Goal: Transaction & Acquisition: Purchase product/service

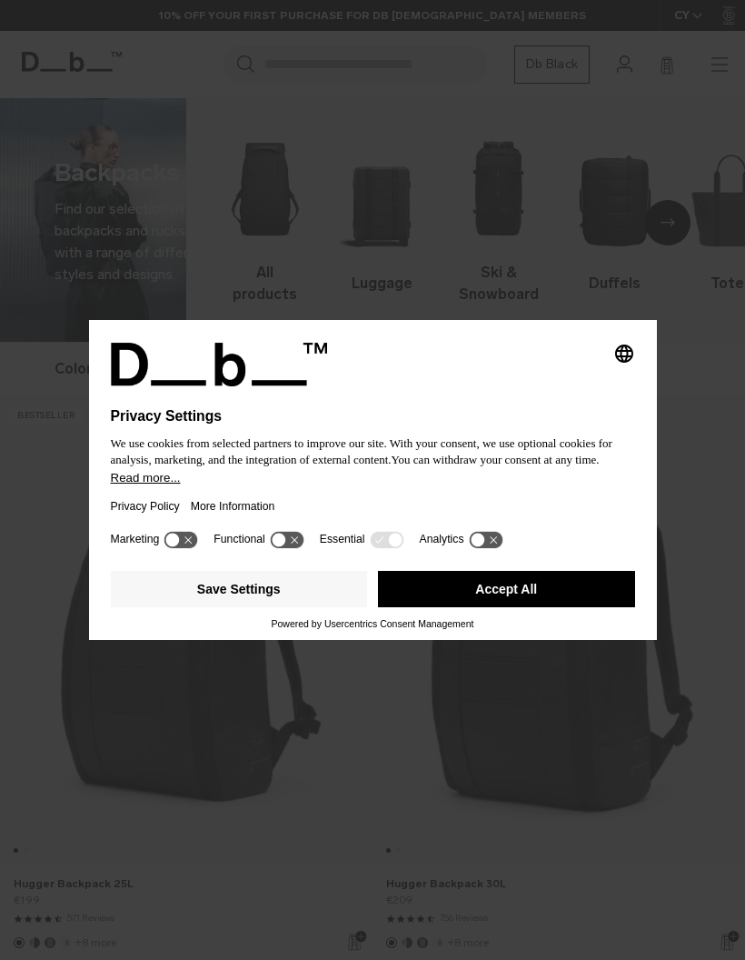
click at [534, 604] on button "Accept All" at bounding box center [506, 589] width 257 height 36
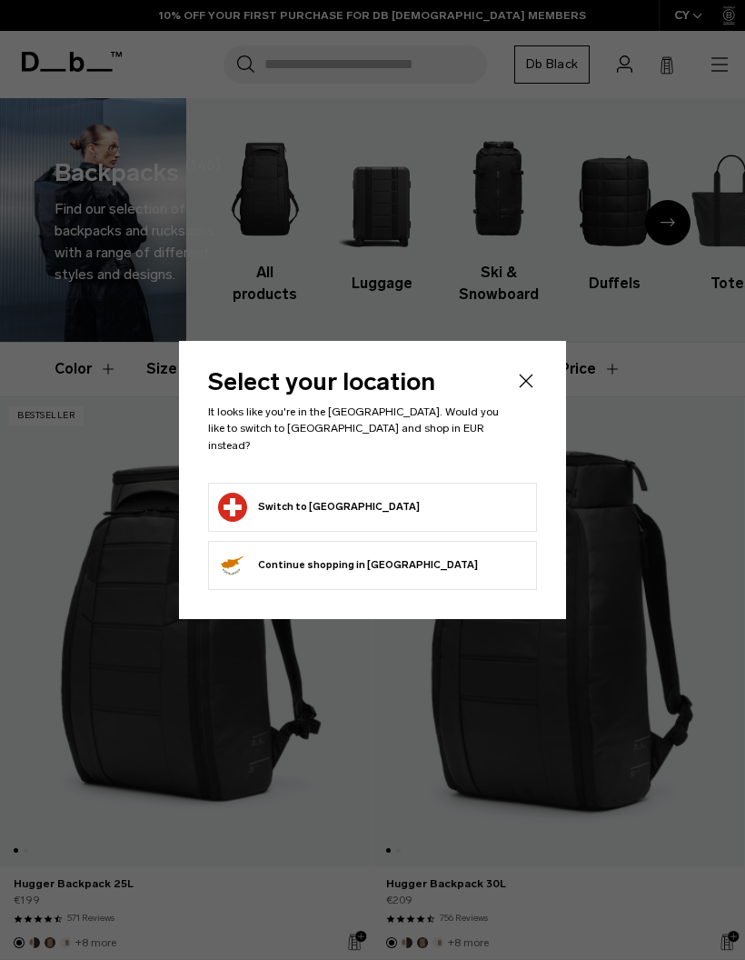
click at [524, 373] on div "Select your location It looks like you're in the Switzerland. Would you like to…" at bounding box center [372, 479] width 387 height 277
click at [525, 387] on icon "Close" at bounding box center [526, 381] width 22 height 22
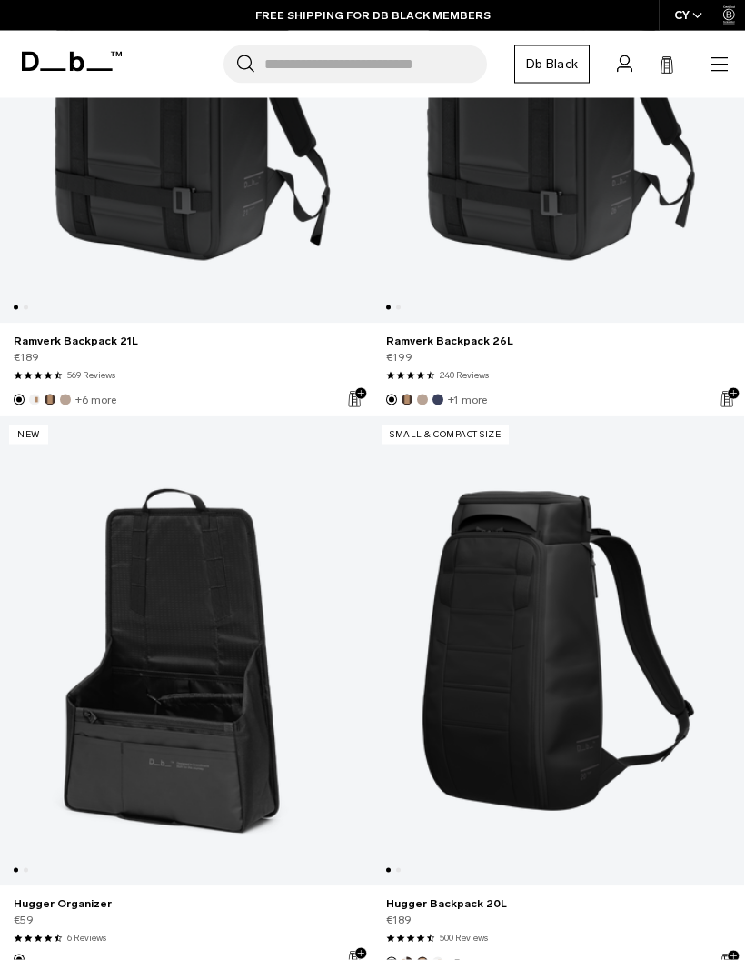
scroll to position [938, 0]
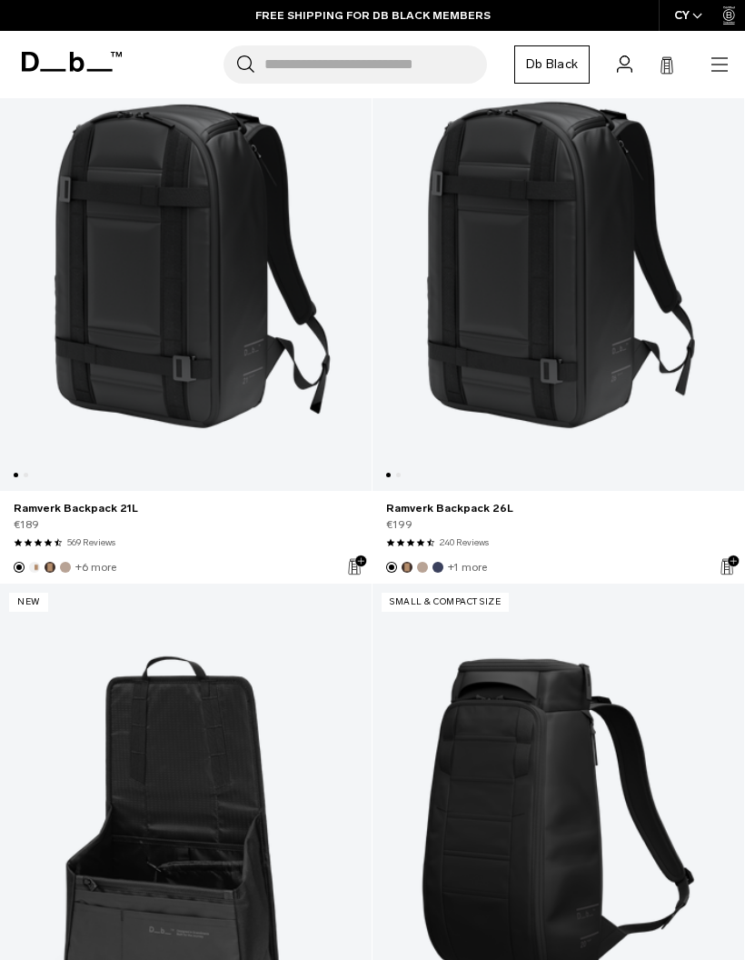
click at [614, 310] on link "Ramverk Backpack 26L" at bounding box center [559, 256] width 372 height 470
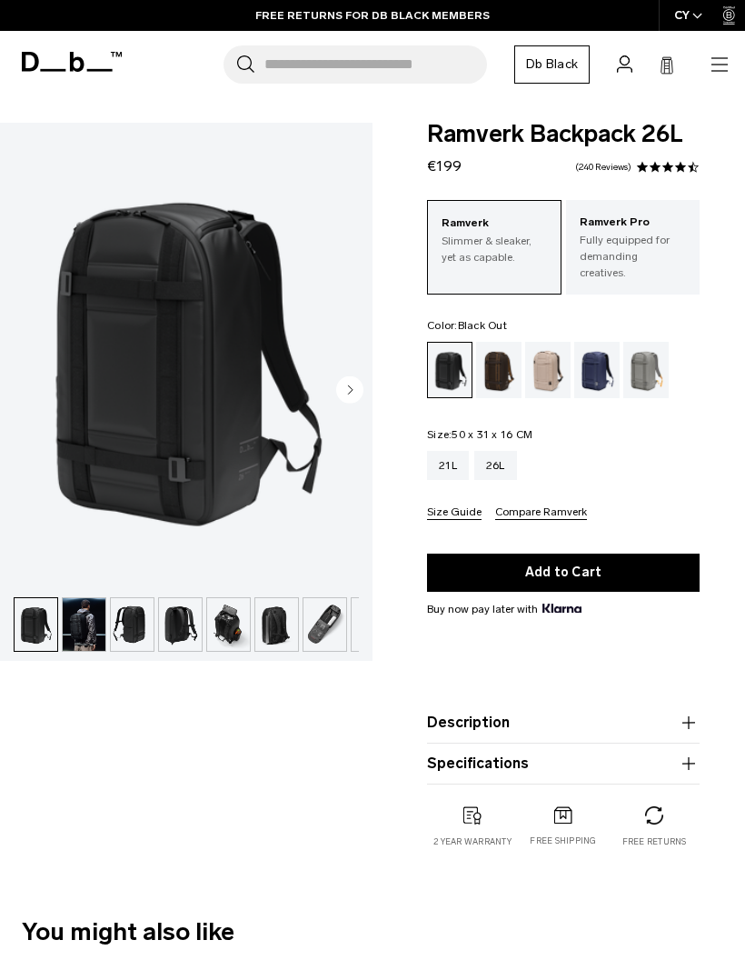
click at [729, 62] on icon "button" at bounding box center [720, 65] width 22 height 22
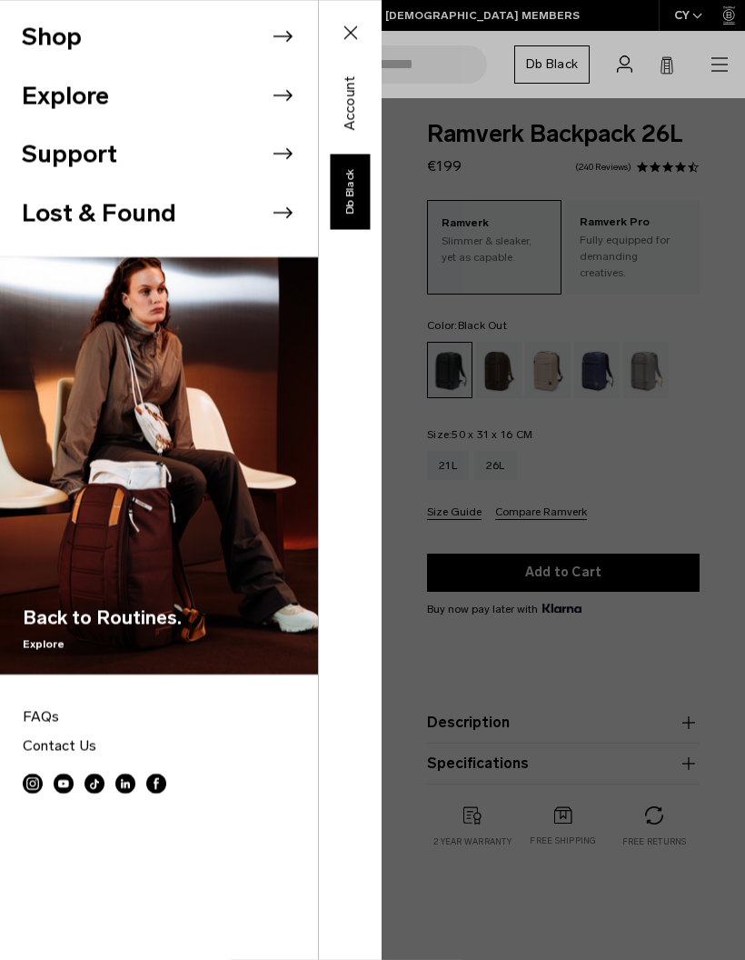
click at [128, 24] on li "Shop" at bounding box center [170, 36] width 296 height 59
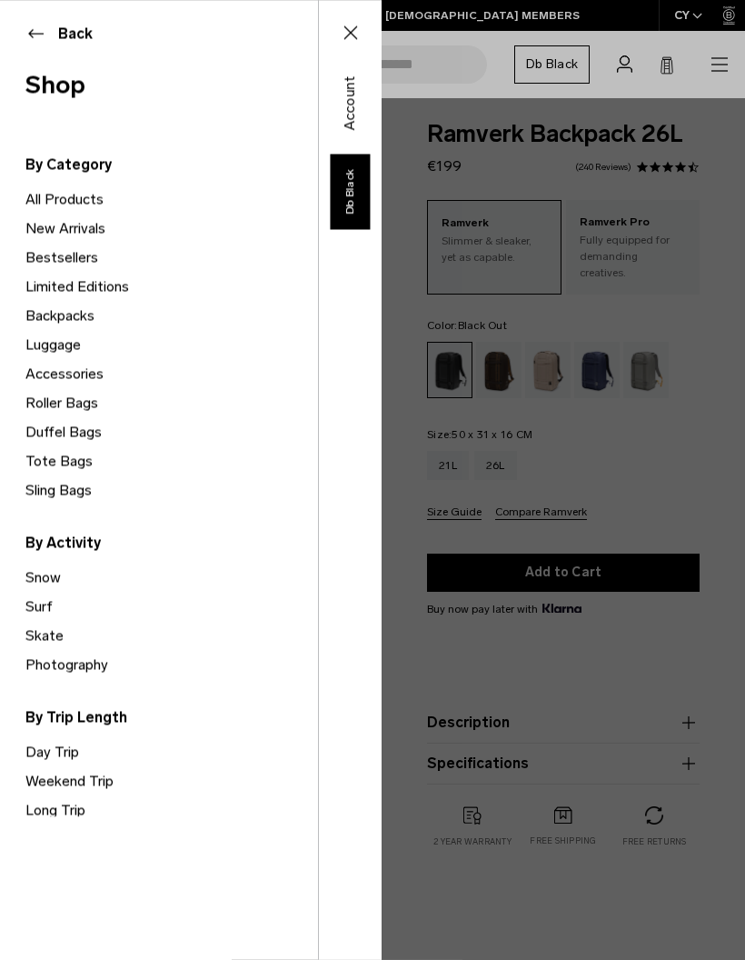
click at [82, 27] on button "Back" at bounding box center [158, 34] width 267 height 22
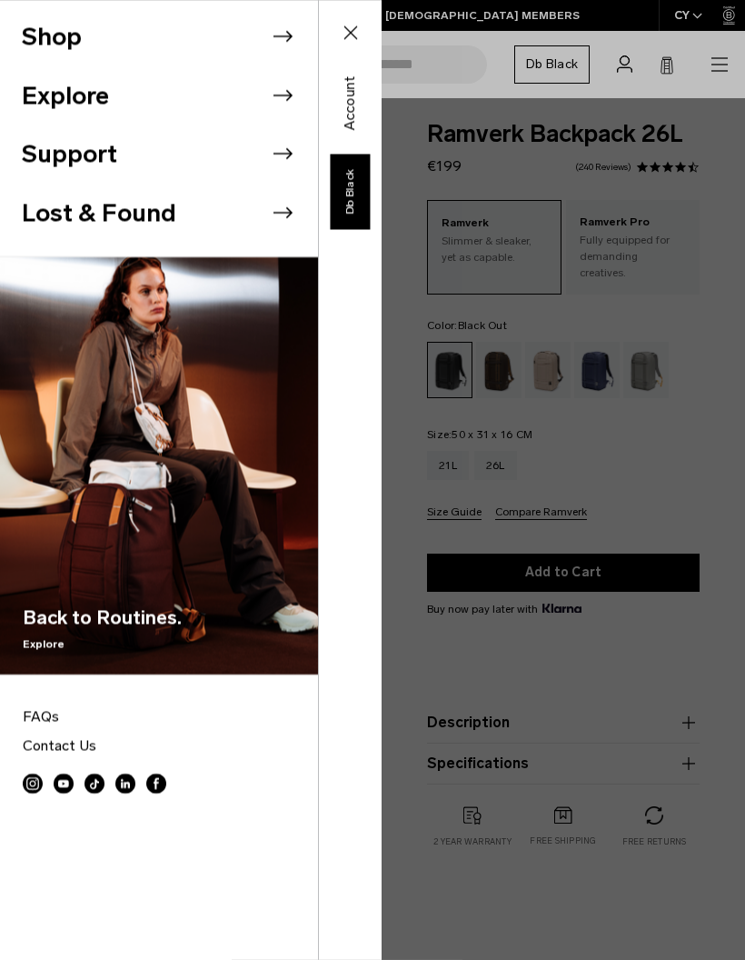
click at [261, 22] on li "Shop" at bounding box center [170, 36] width 296 height 59
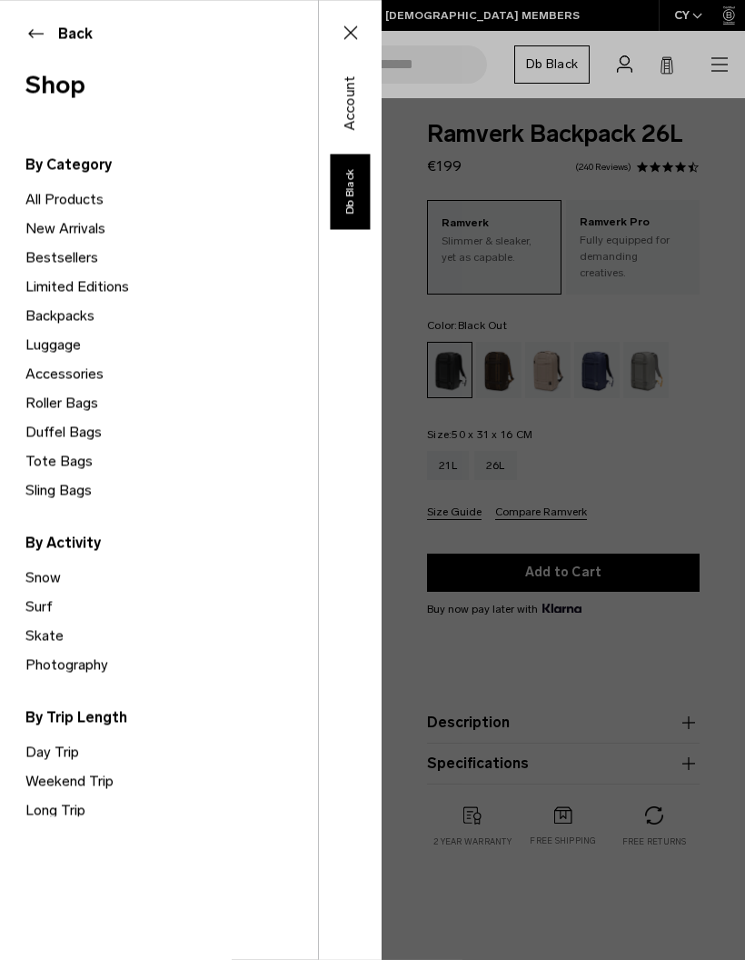
click at [88, 355] on link "Luggage" at bounding box center [171, 344] width 293 height 29
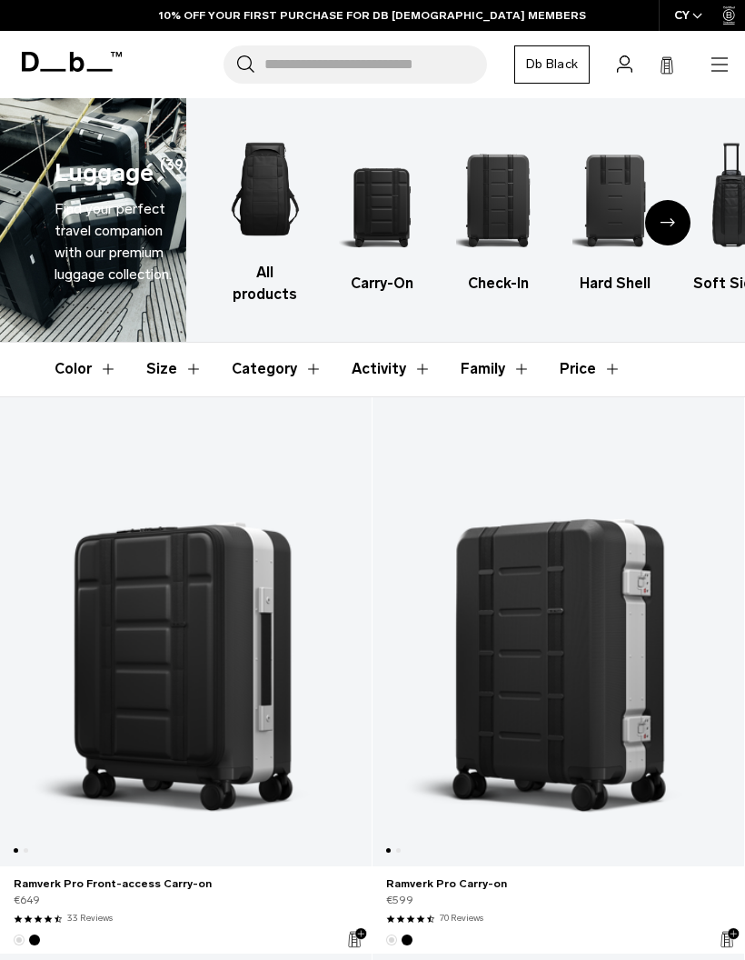
click at [716, 74] on icon "button" at bounding box center [720, 65] width 22 height 22
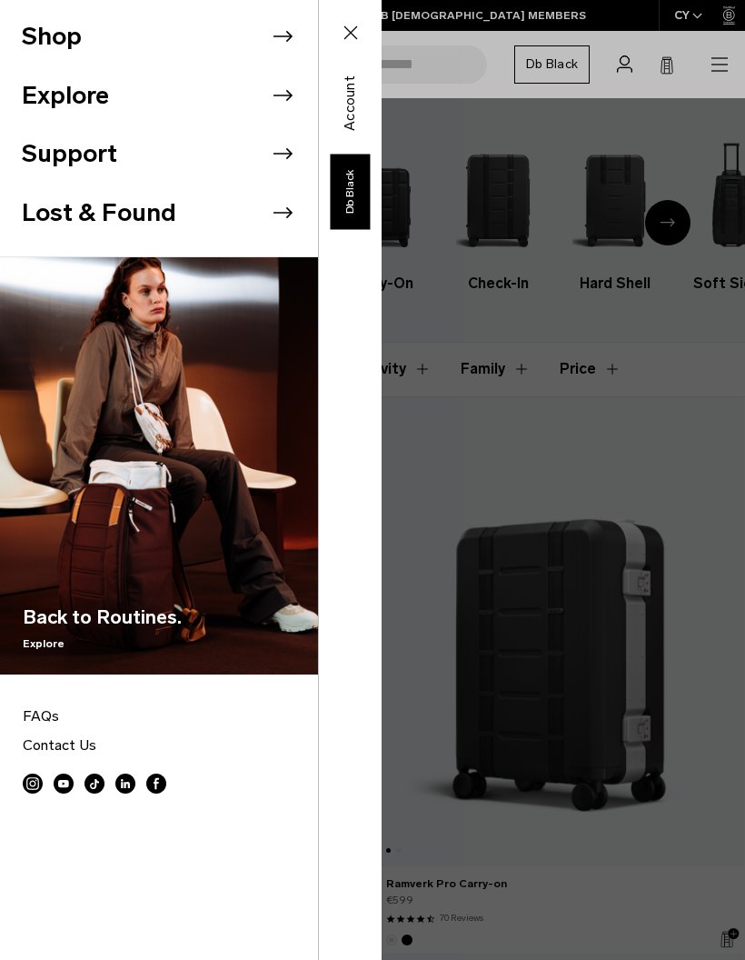
click at [285, 36] on icon at bounding box center [283, 36] width 19 height 11
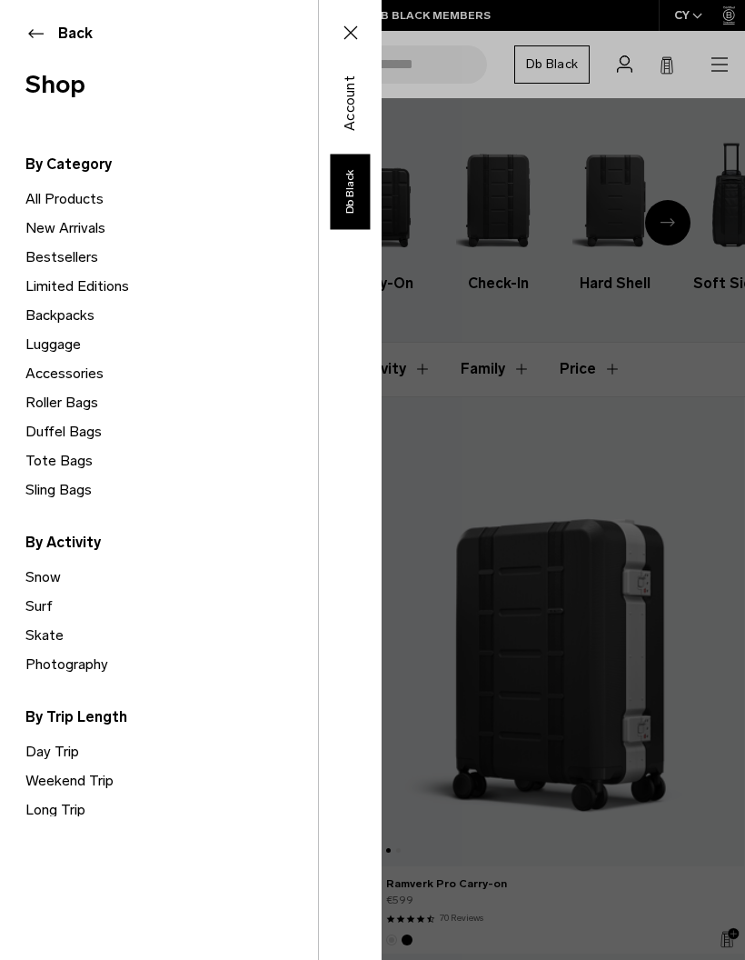
click at [66, 367] on link "Accessories" at bounding box center [171, 373] width 293 height 29
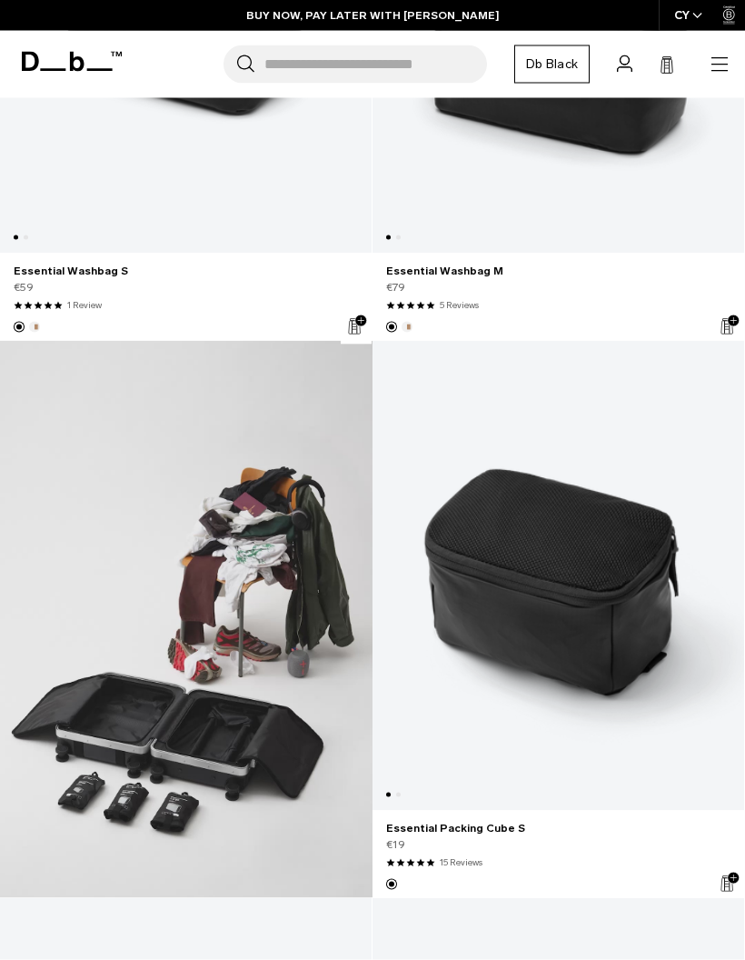
scroll to position [743, 0]
